Goal: Transaction & Acquisition: Download file/media

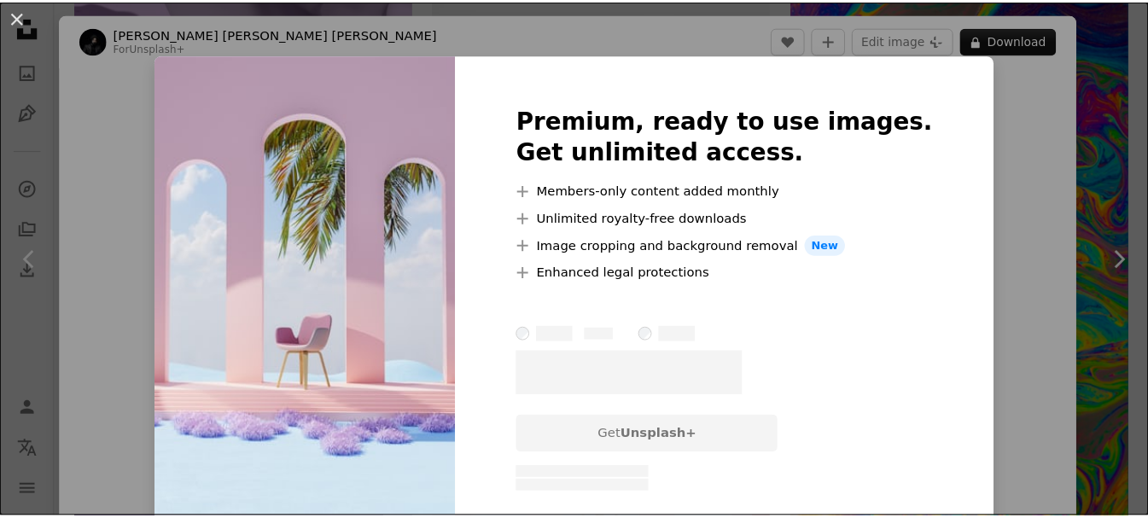
scroll to position [16648, 0]
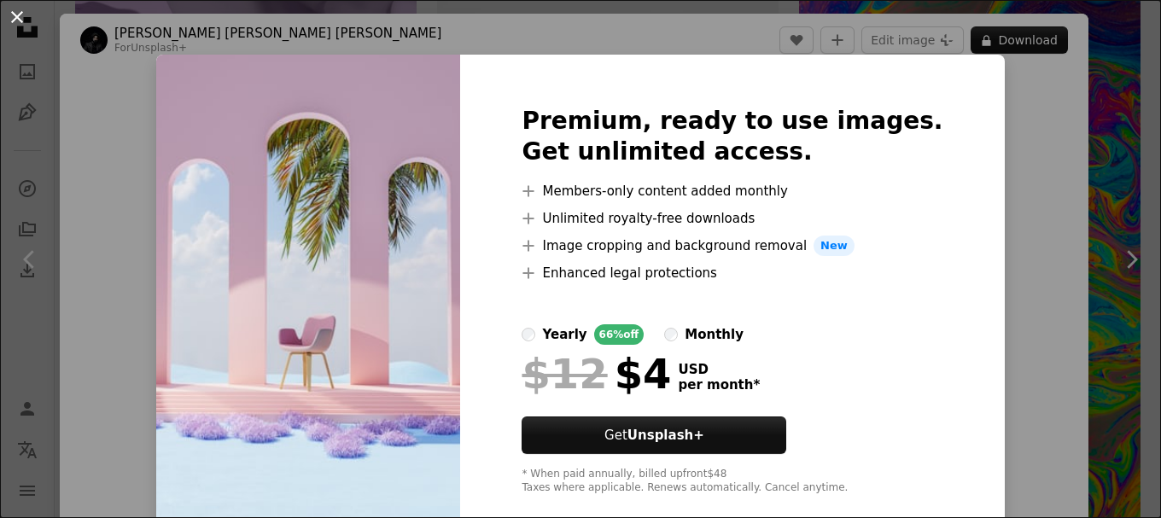
click at [20, 19] on button "An X shape" at bounding box center [17, 17] width 20 height 20
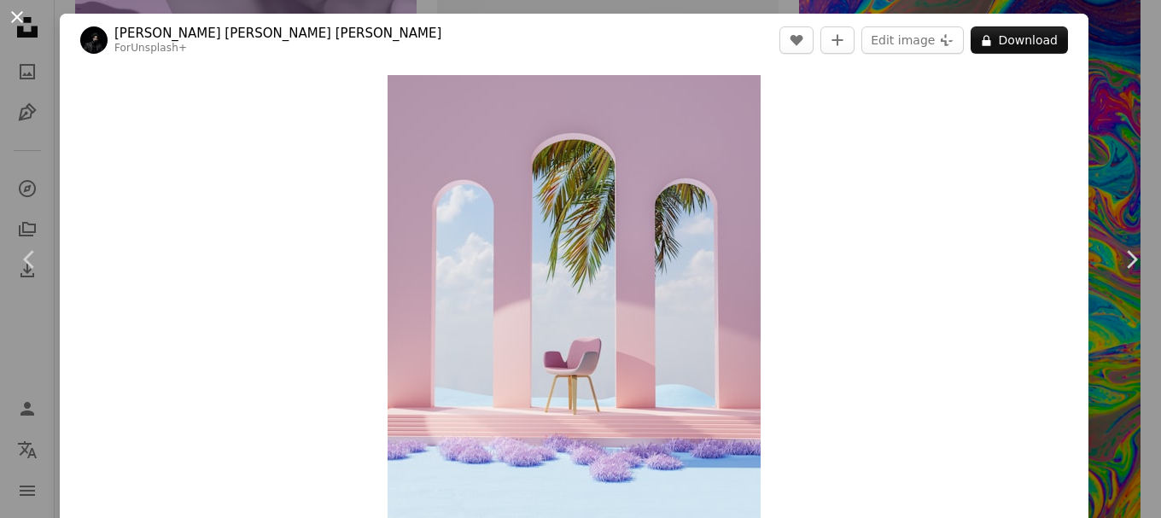
click at [18, 21] on button "An X shape" at bounding box center [17, 17] width 20 height 20
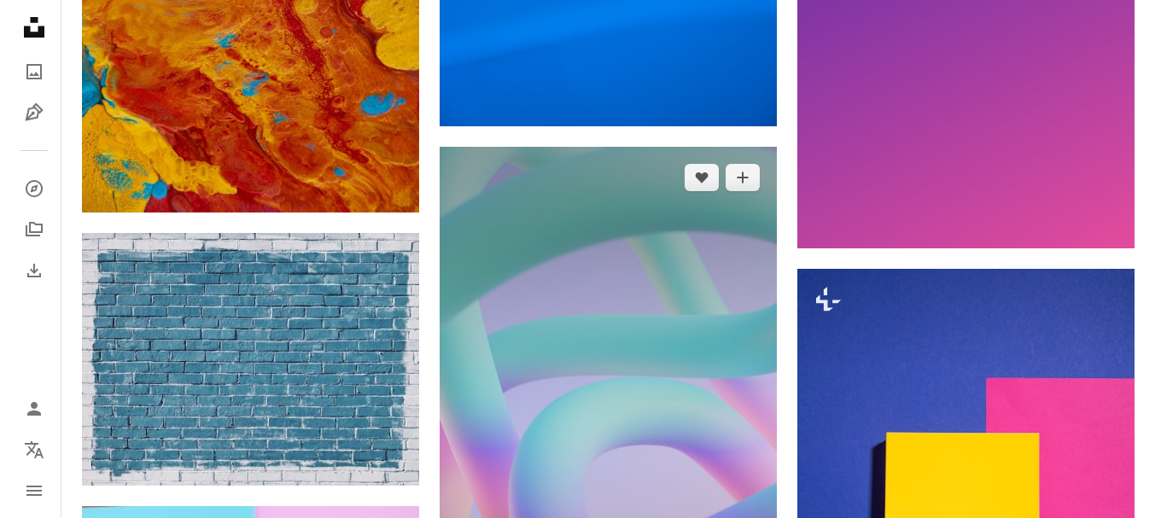
scroll to position [17673, 0]
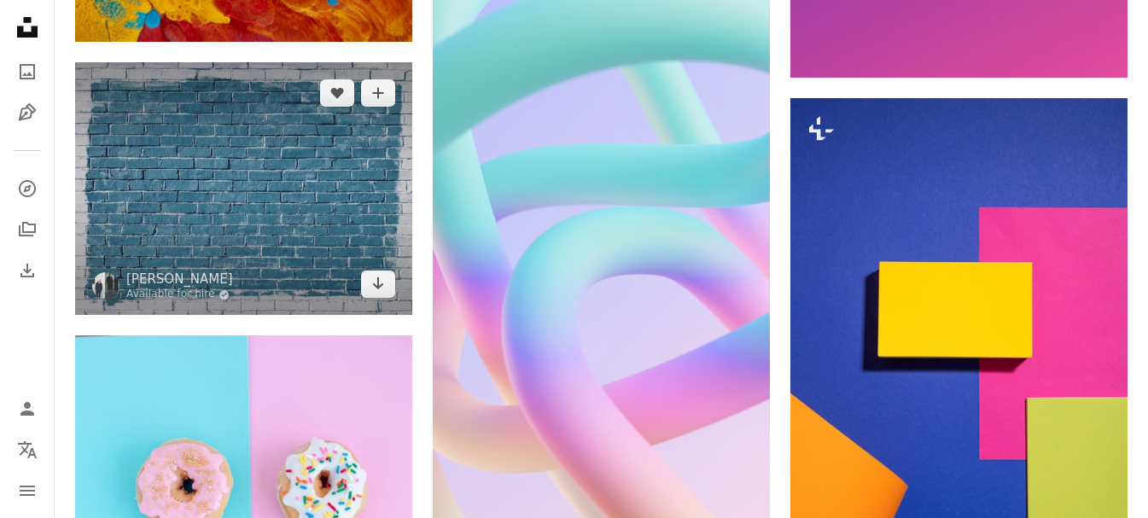
click at [330, 198] on img at bounding box center [243, 188] width 337 height 253
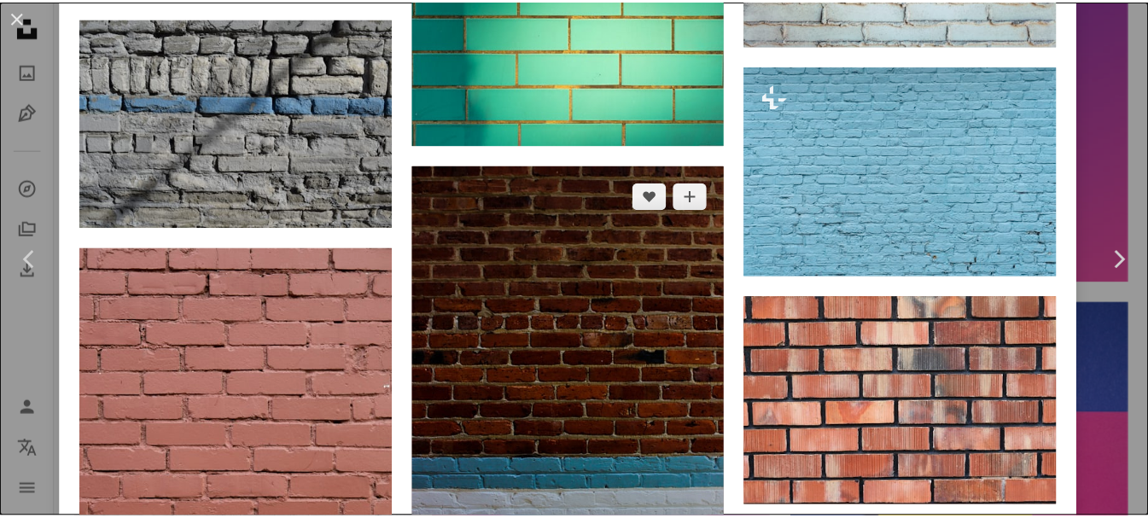
scroll to position [4866, 0]
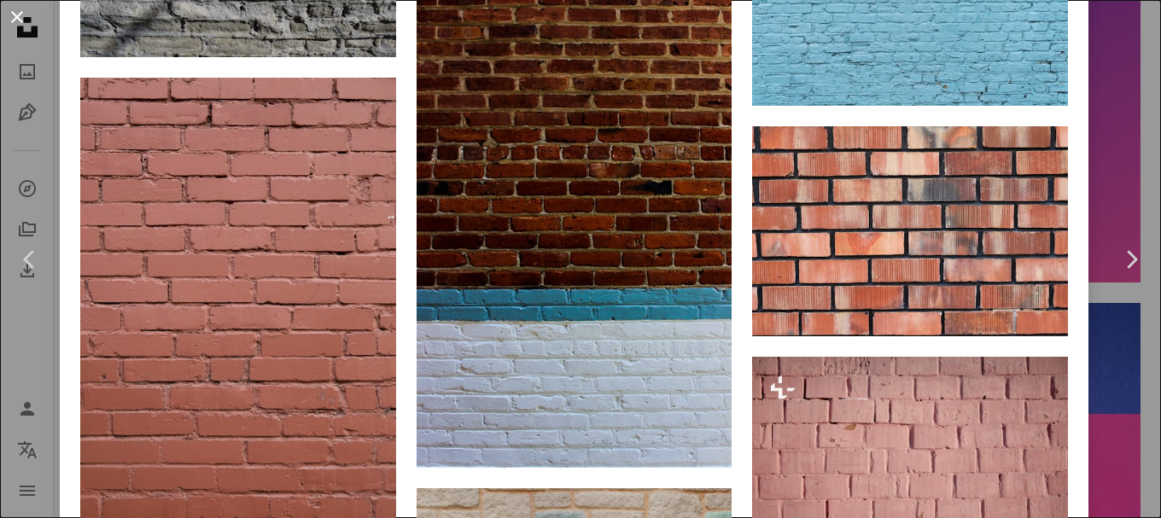
click at [15, 20] on button "An X shape" at bounding box center [17, 17] width 20 height 20
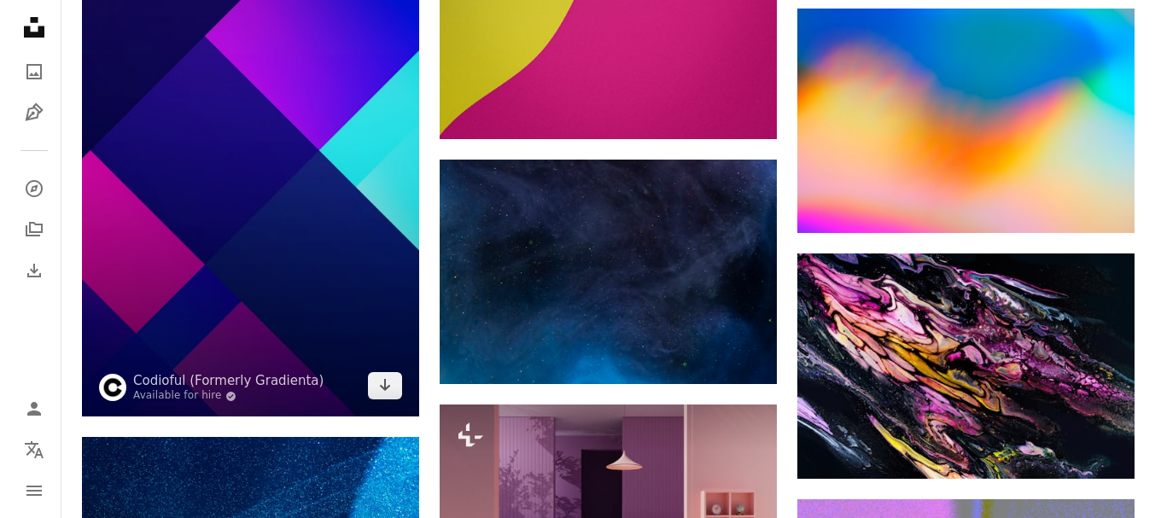
scroll to position [21002, 0]
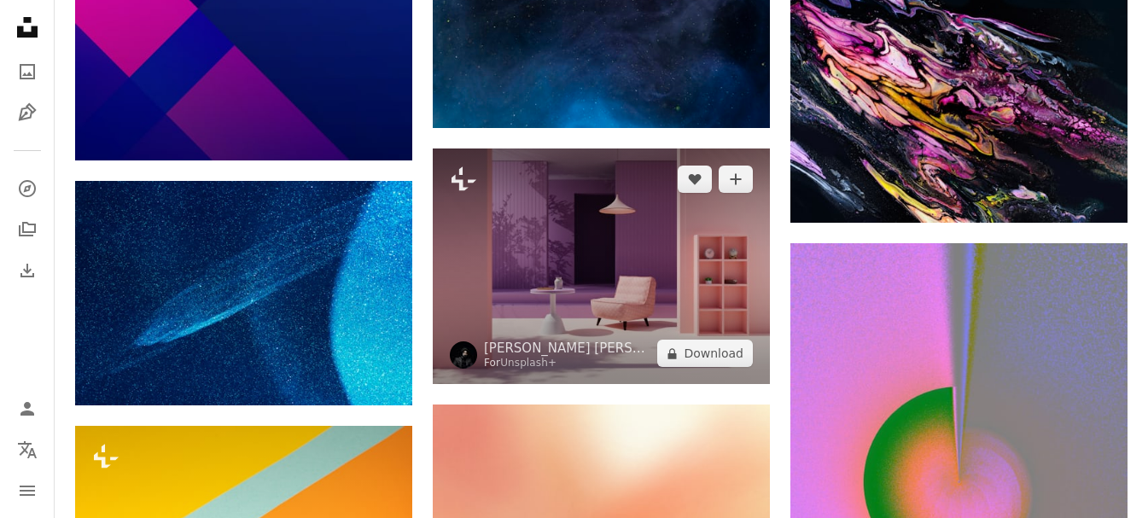
click at [666, 253] on img at bounding box center [601, 267] width 337 height 236
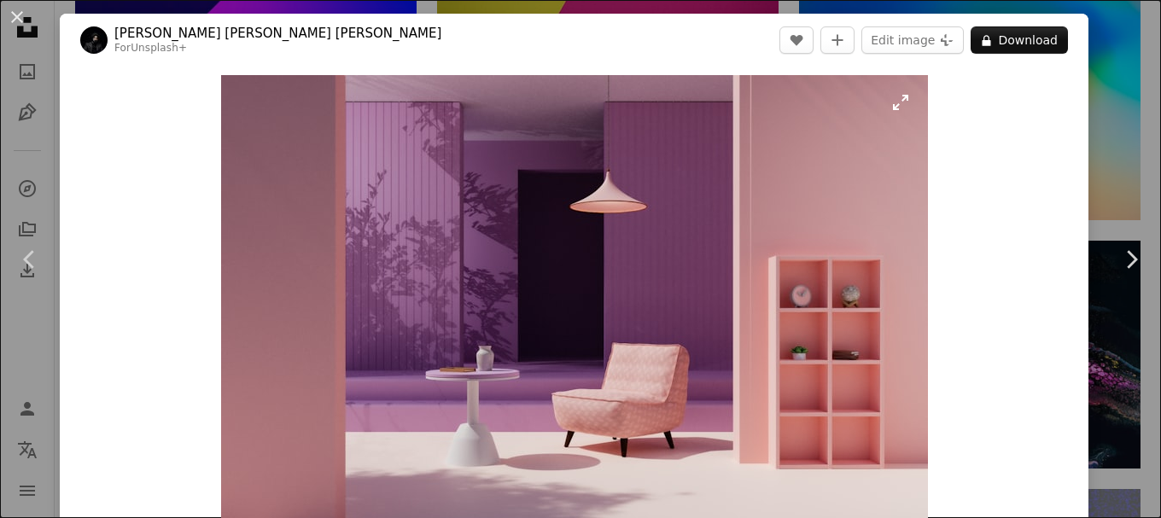
click at [901, 106] on img "Zoom in on this image" at bounding box center [574, 322] width 707 height 495
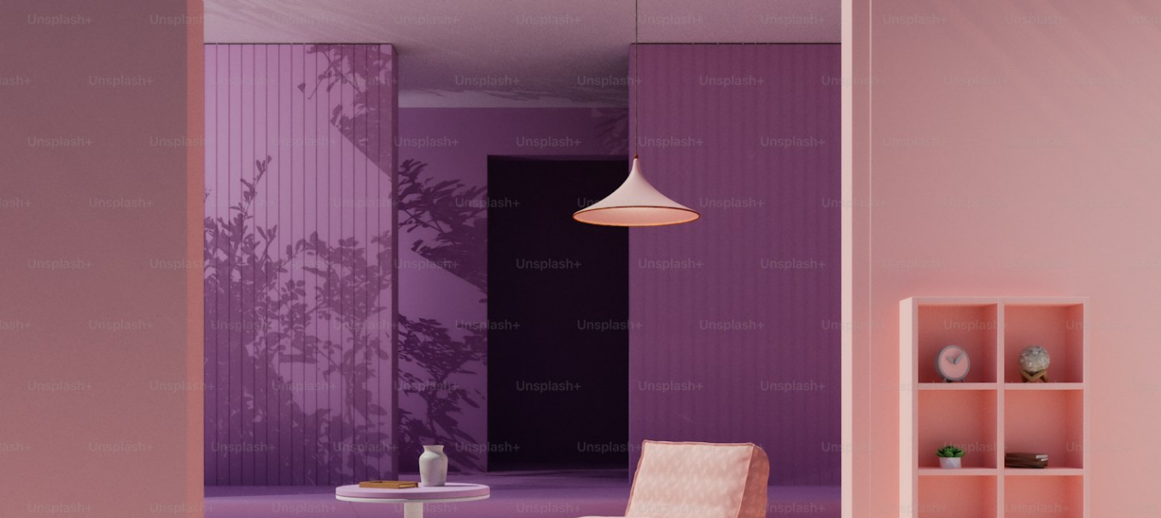
scroll to position [139, 0]
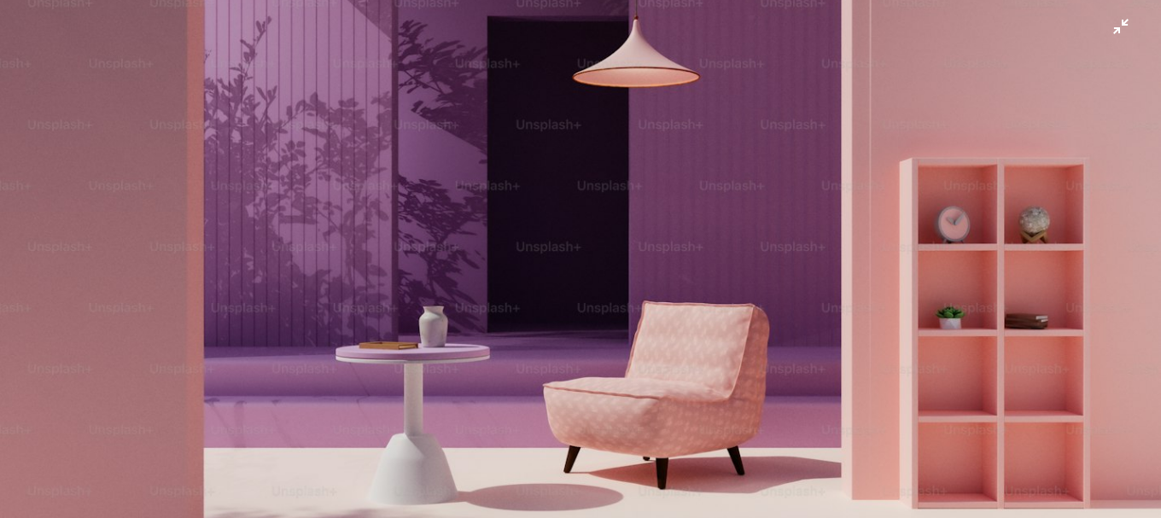
click at [364, 90] on img "Zoom out on this image" at bounding box center [580, 267] width 1163 height 815
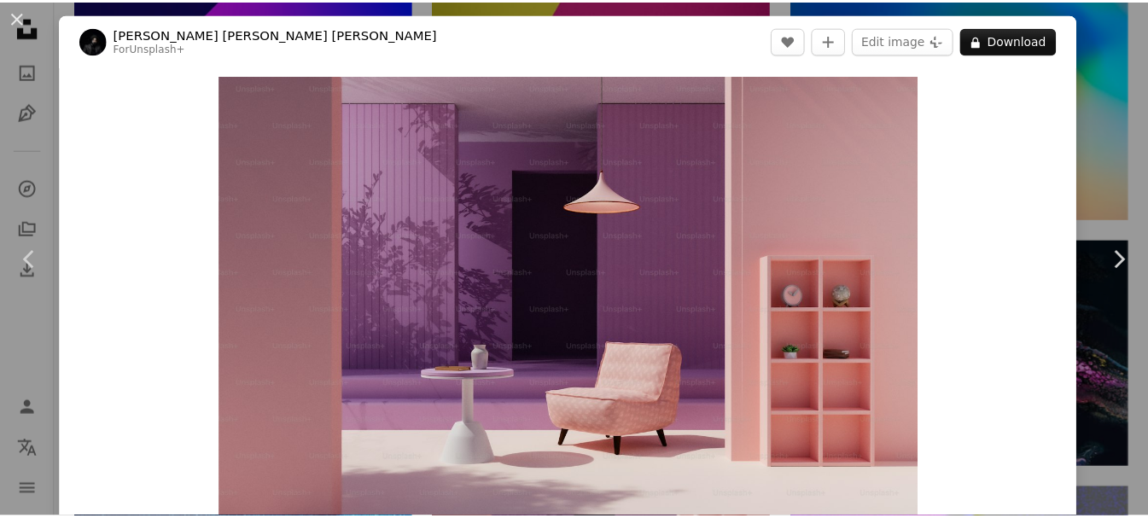
scroll to position [52, 0]
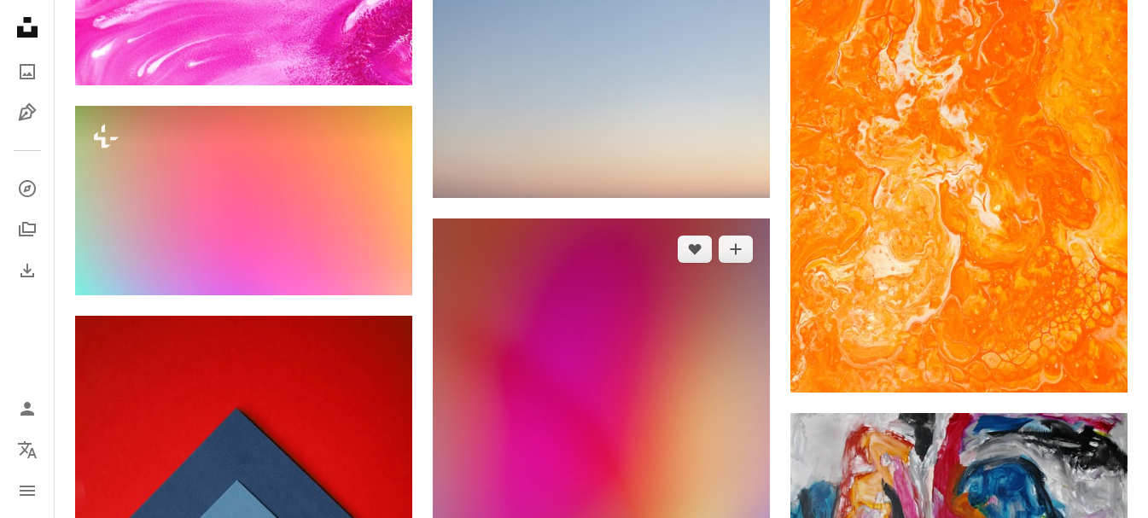
scroll to position [23649, 0]
